Goal: Book appointment/travel/reservation

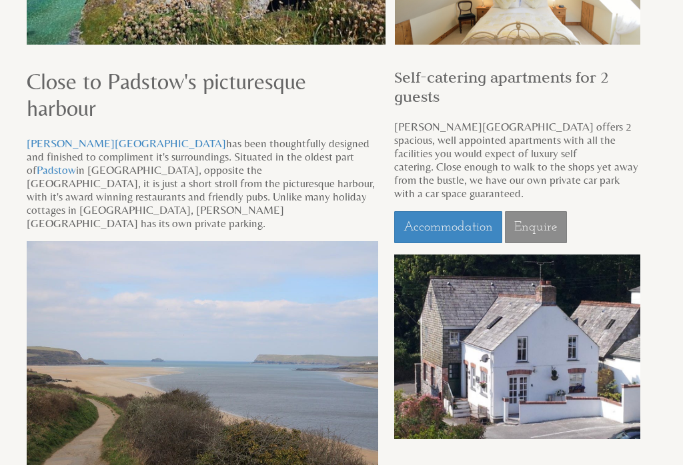
scroll to position [406, 0]
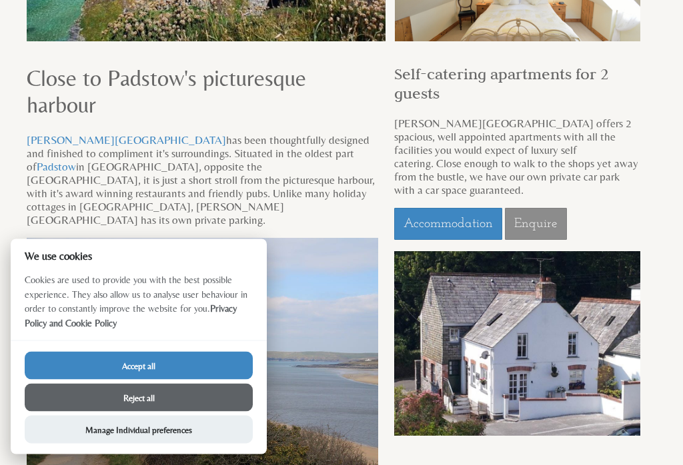
click at [439, 210] on link "Accommodation" at bounding box center [448, 225] width 108 height 32
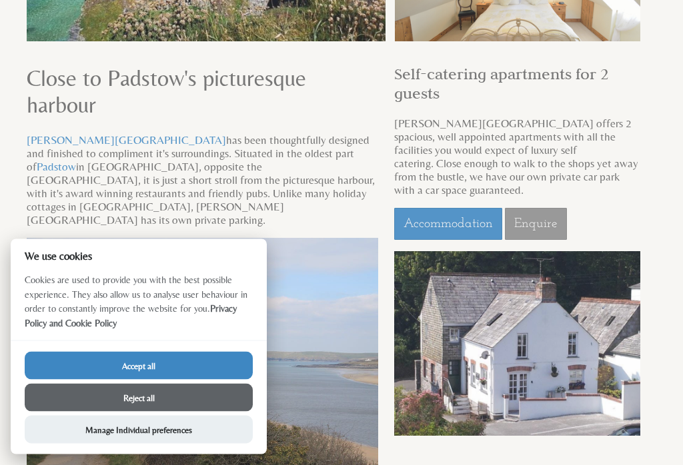
scroll to position [407, 0]
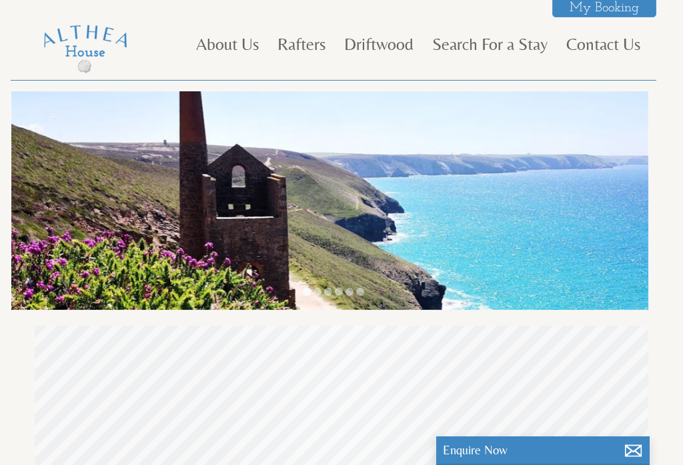
scroll to position [0, 15]
click at [292, 53] on link "Rafters" at bounding box center [301, 44] width 48 height 20
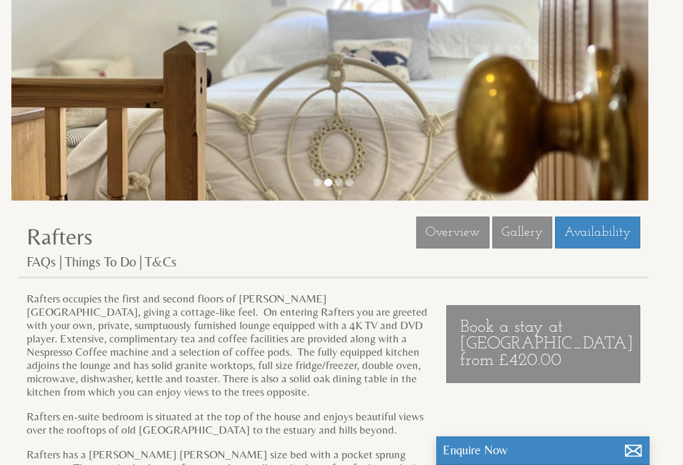
scroll to position [106, 0]
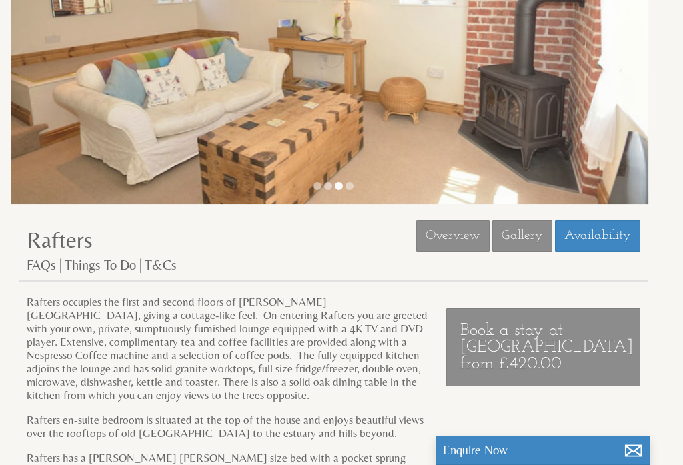
click at [590, 245] on link "Availability" at bounding box center [597, 236] width 85 height 32
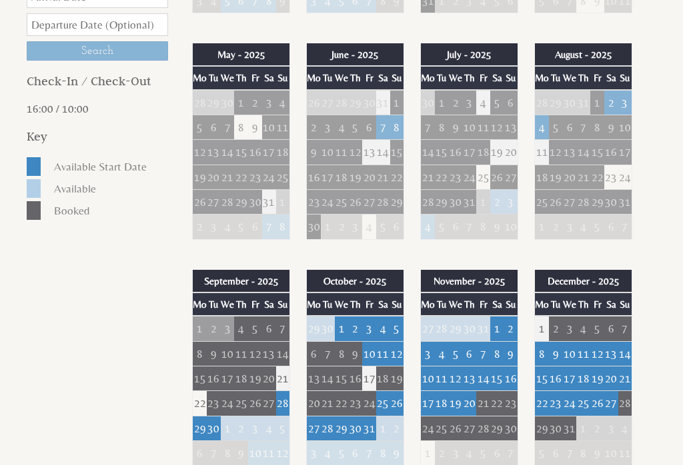
scroll to position [588, 0]
click at [279, 374] on td "21" at bounding box center [283, 378] width 14 height 25
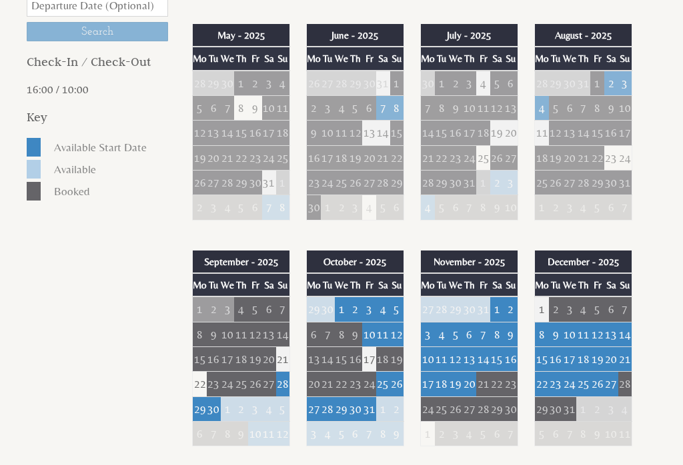
scroll to position [607, 0]
click at [198, 408] on td "29" at bounding box center [200, 409] width 15 height 25
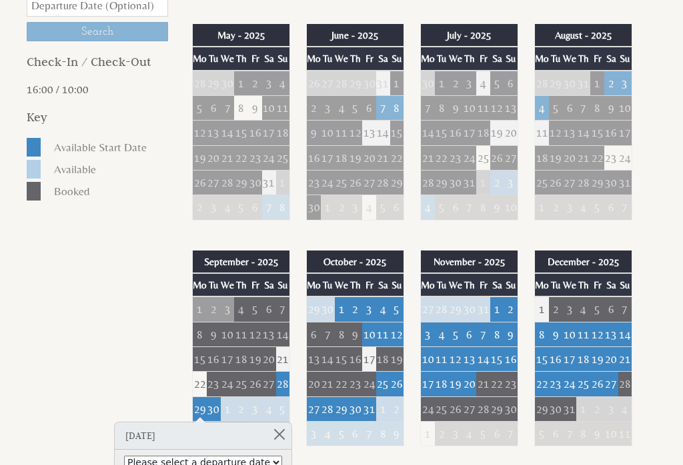
click at [278, 377] on td "28" at bounding box center [283, 384] width 14 height 25
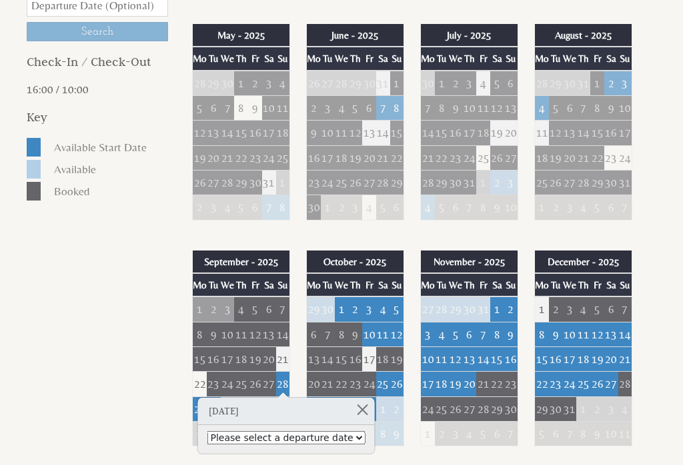
click at [197, 379] on td "22" at bounding box center [200, 384] width 15 height 25
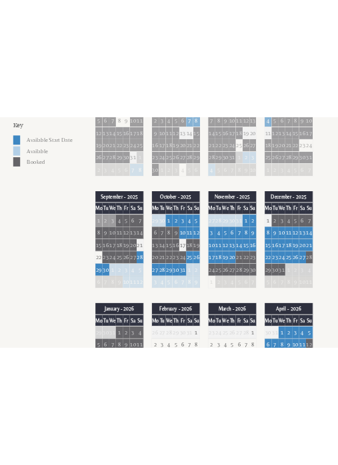
scroll to position [2114, 0]
